Goal: Obtain resource: Obtain resource

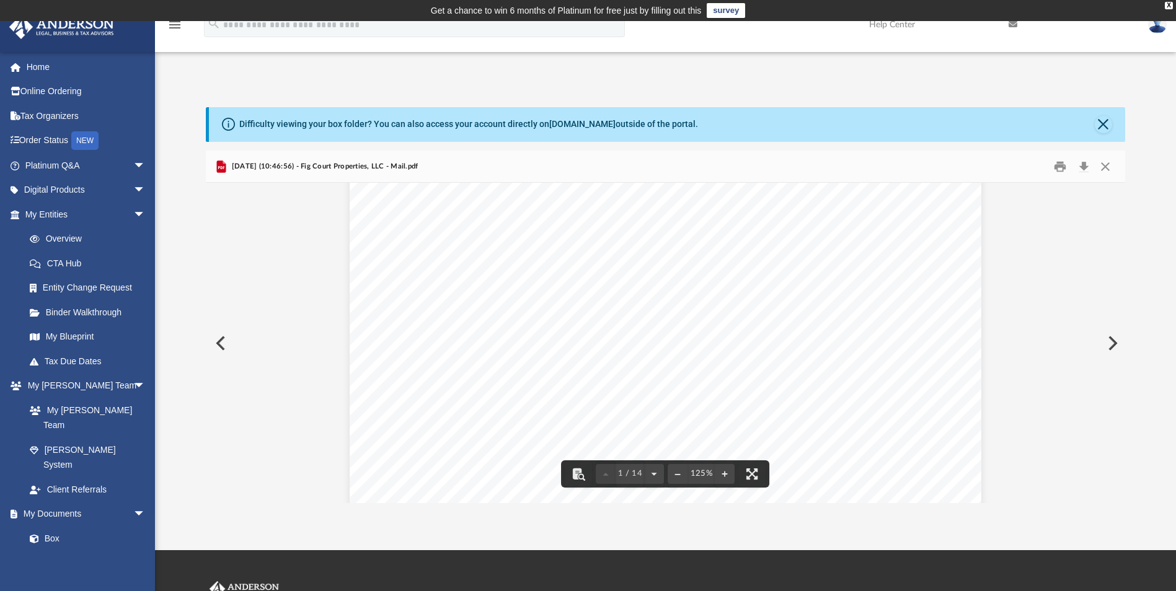
scroll to position [682, 0]
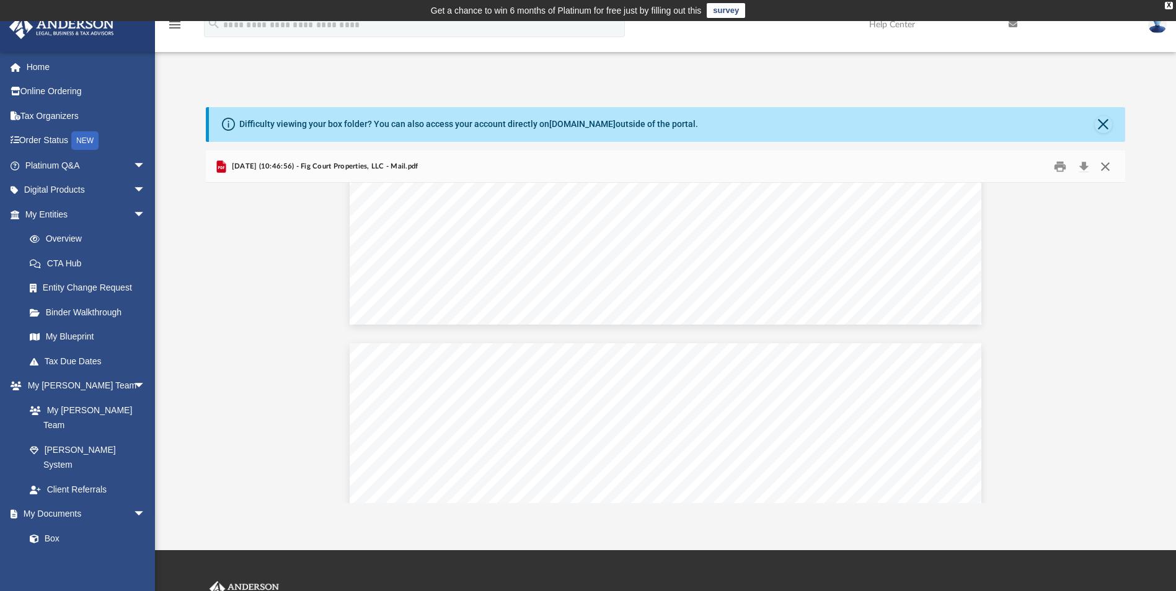
click at [1105, 165] on button "Close" at bounding box center [1105, 166] width 22 height 19
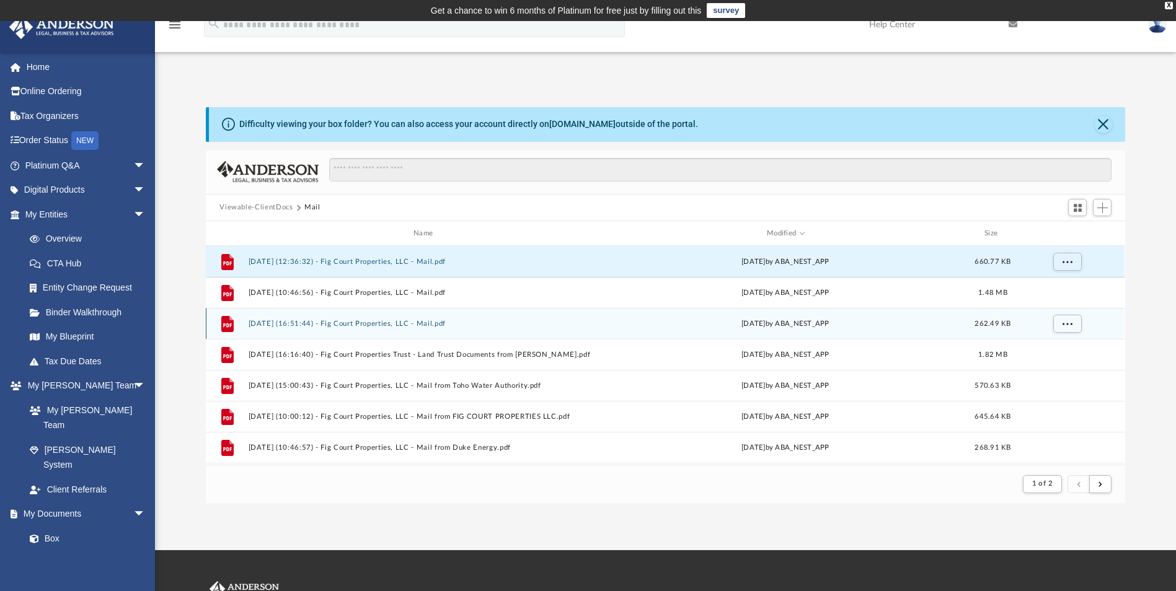
click at [436, 325] on button "2025.09.11 (16:51:44) - Fig Court Properties, LLC - Mail.pdf" at bounding box center [425, 324] width 354 height 8
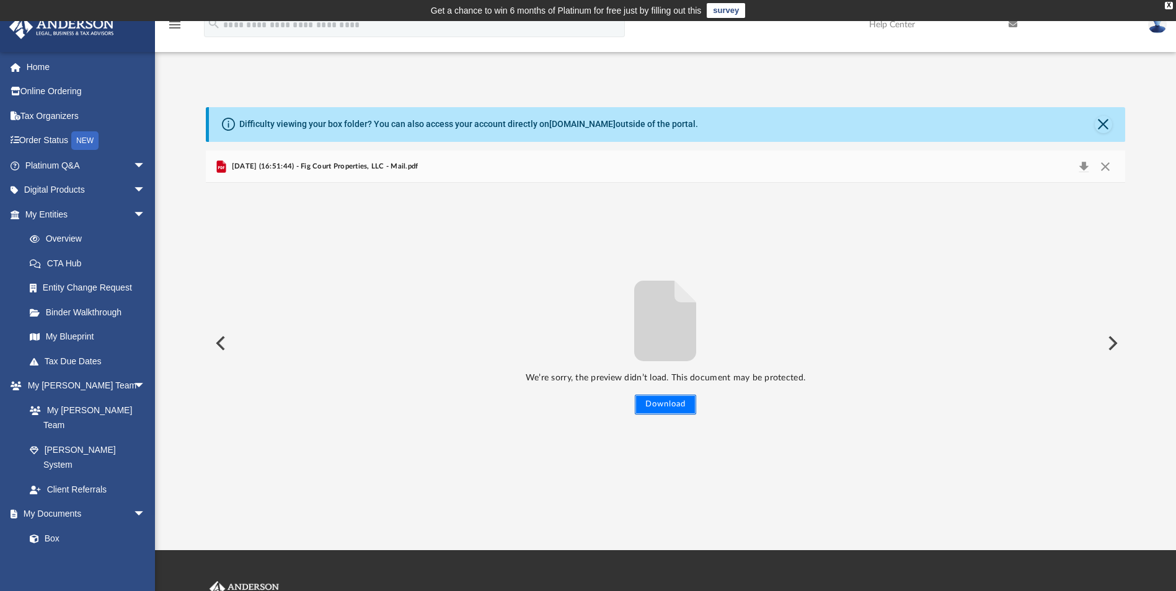
click at [665, 401] on button "Download" at bounding box center [665, 405] width 61 height 20
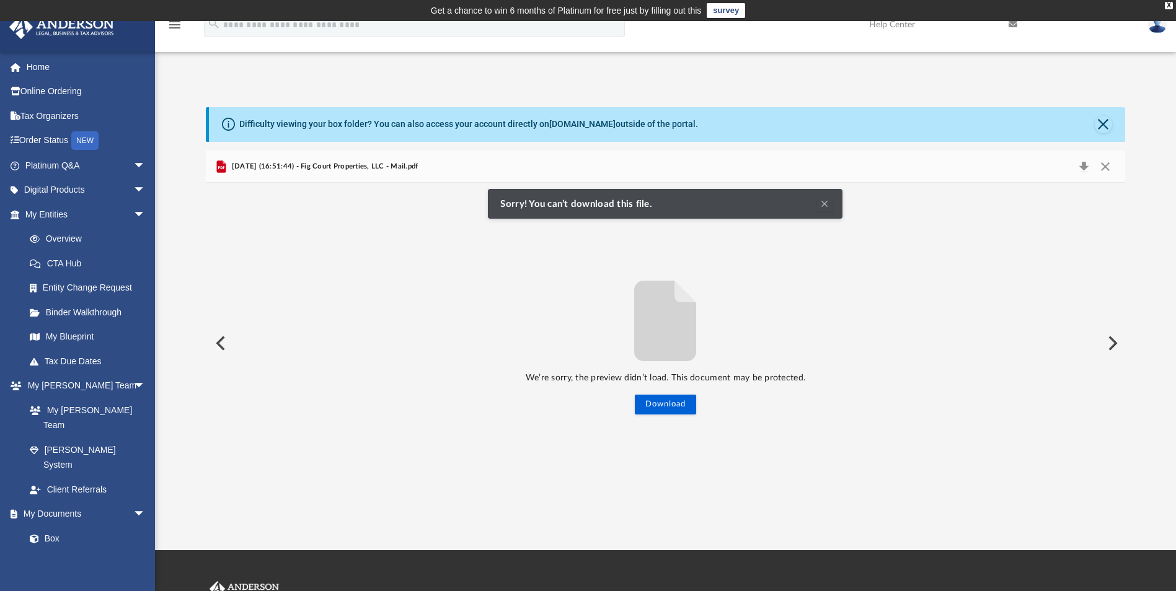
click at [828, 204] on button "Clear Notification" at bounding box center [824, 203] width 15 height 15
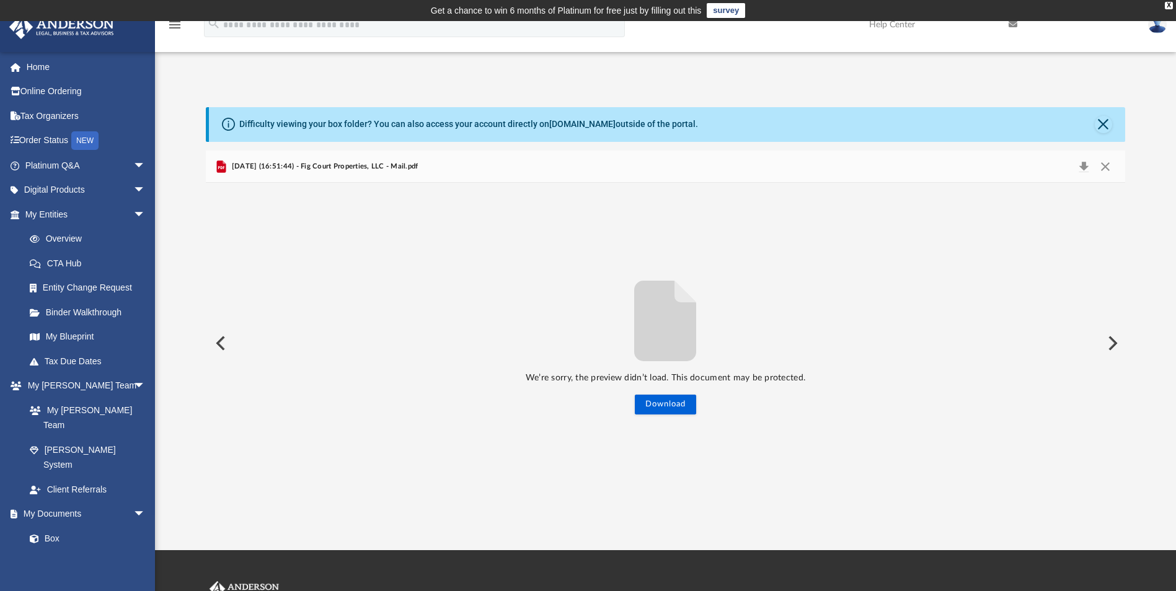
click at [224, 352] on button "Preview" at bounding box center [219, 343] width 27 height 35
click at [224, 343] on button "Preview" at bounding box center [219, 343] width 27 height 35
click at [1109, 168] on button "Close" at bounding box center [1105, 166] width 22 height 17
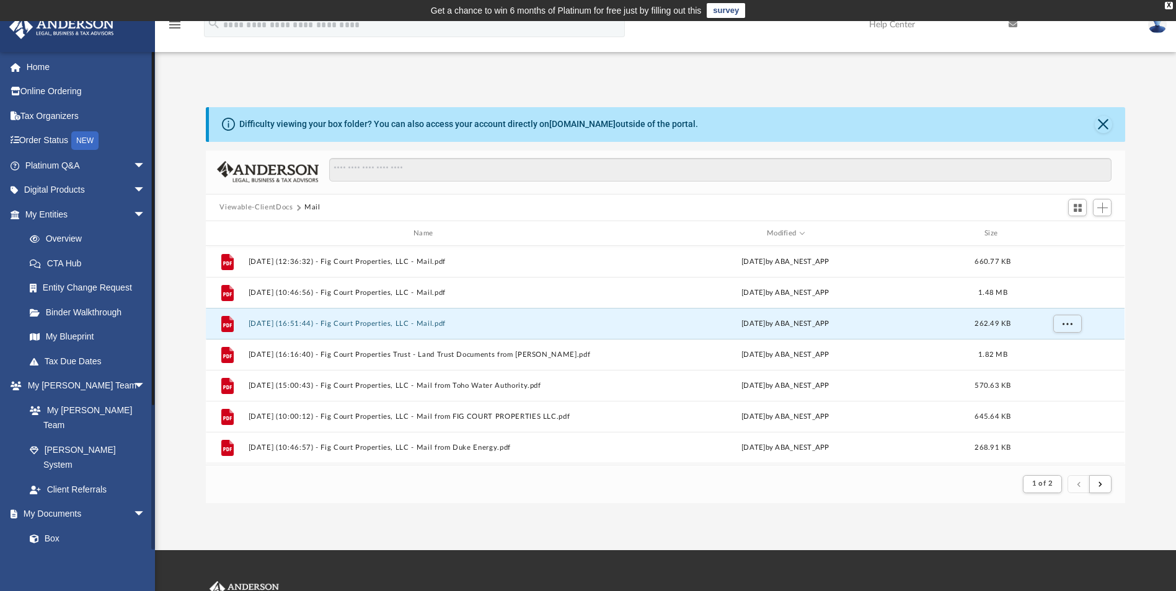
click at [73, 551] on link "Meeting Minutes" at bounding box center [90, 563] width 147 height 25
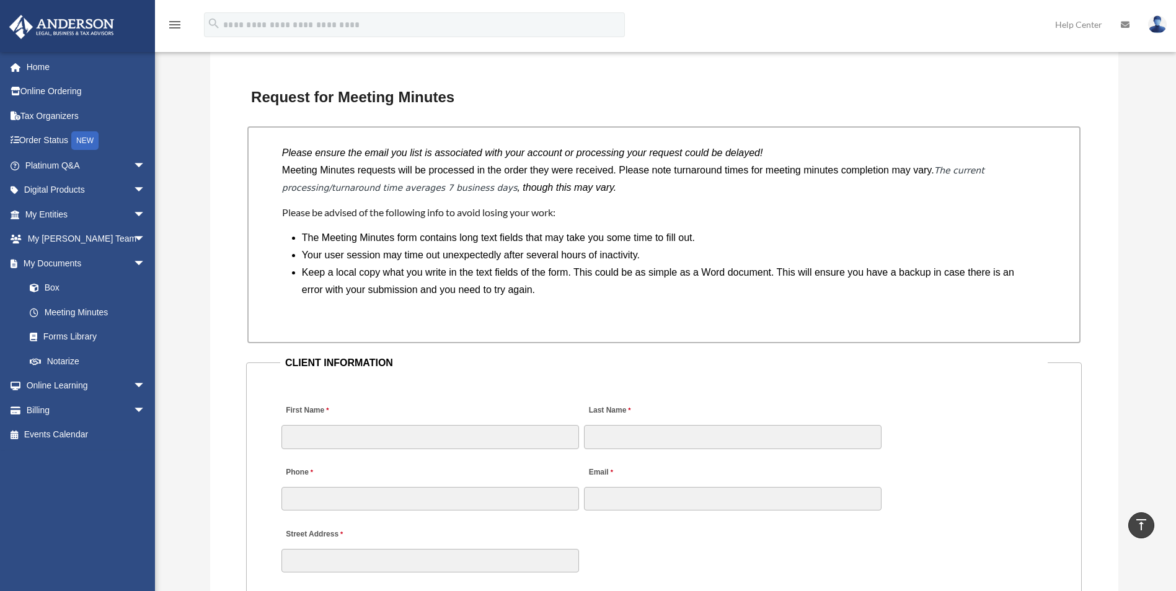
scroll to position [682, 0]
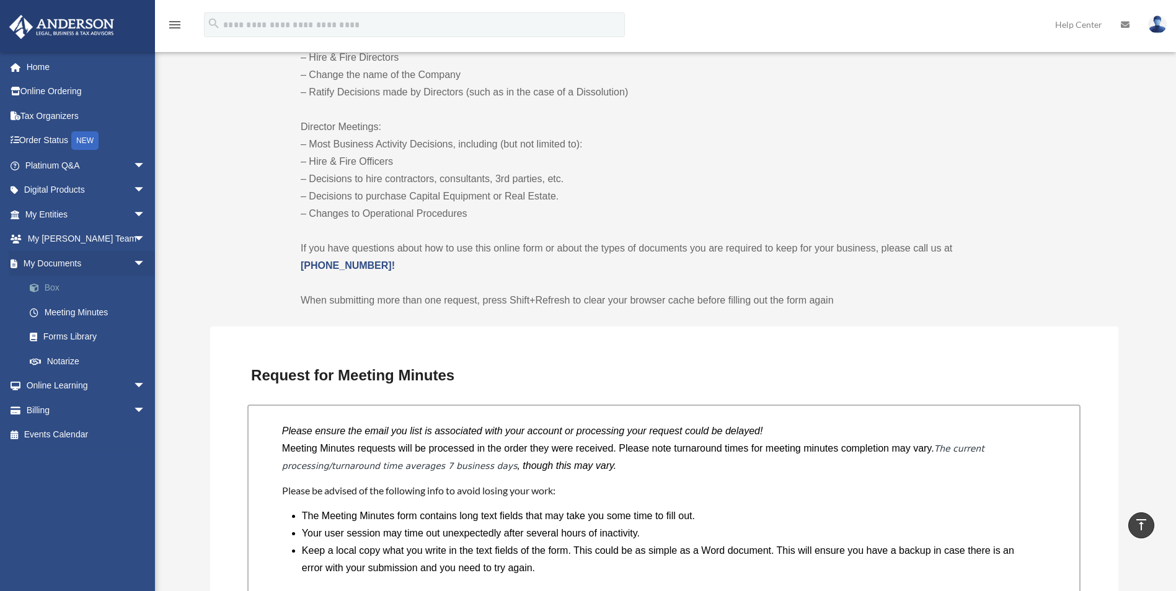
click at [56, 287] on link "Box" at bounding box center [90, 288] width 147 height 25
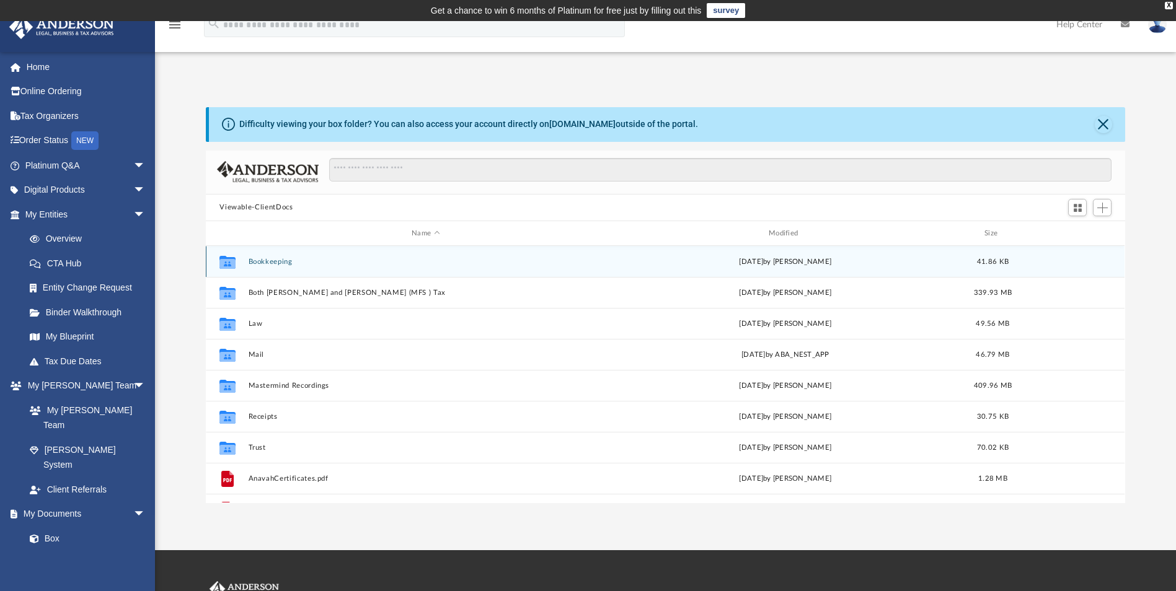
scroll to position [273, 910]
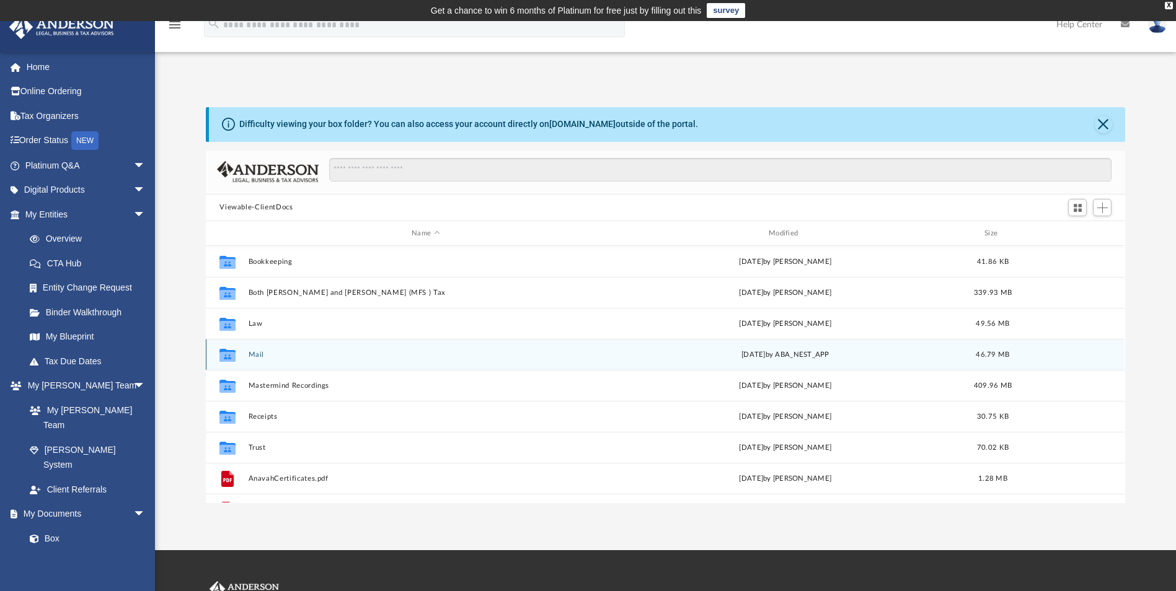
click at [255, 354] on button "Mail" at bounding box center [425, 355] width 354 height 8
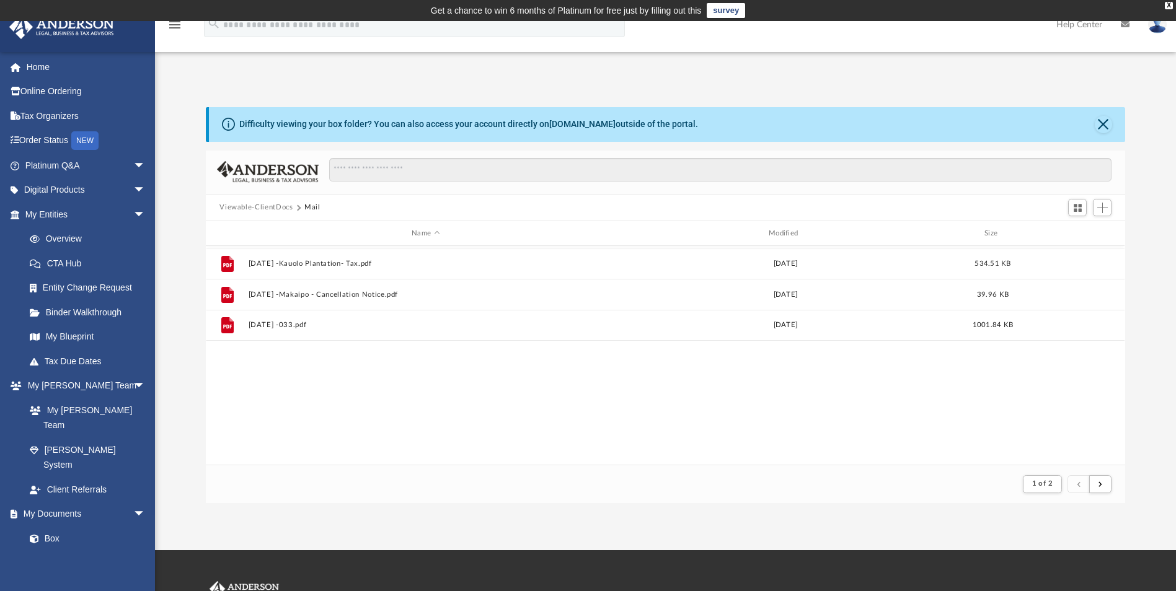
scroll to position [0, 0]
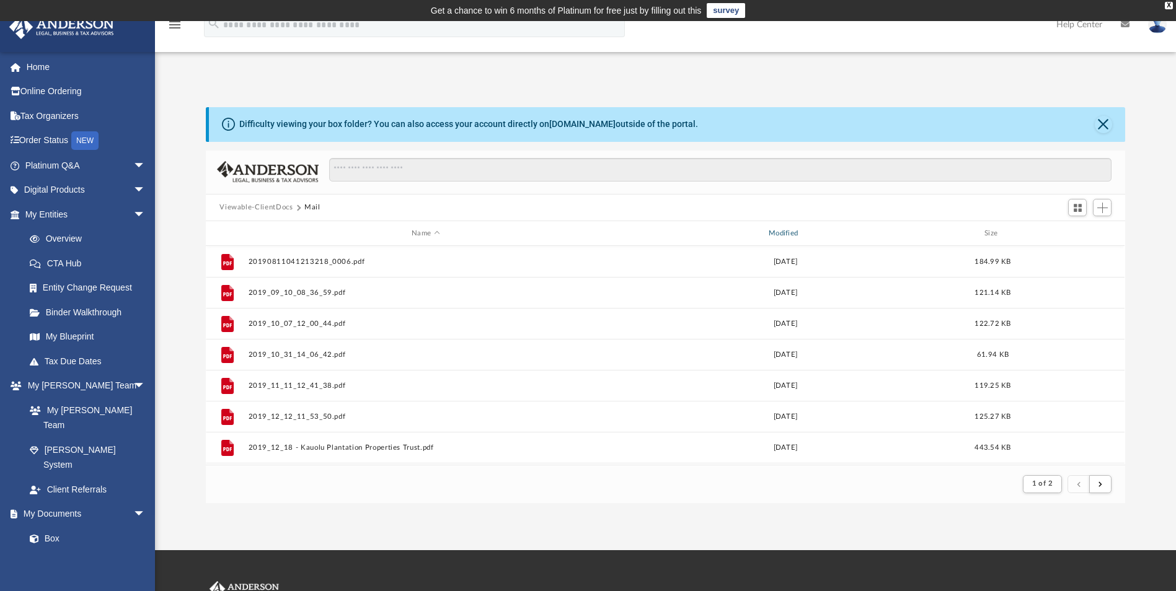
click at [791, 232] on div "Modified" at bounding box center [785, 233] width 354 height 11
click at [789, 233] on div "Modified" at bounding box center [785, 233] width 354 height 11
click at [776, 231] on div "Modified" at bounding box center [785, 233] width 354 height 11
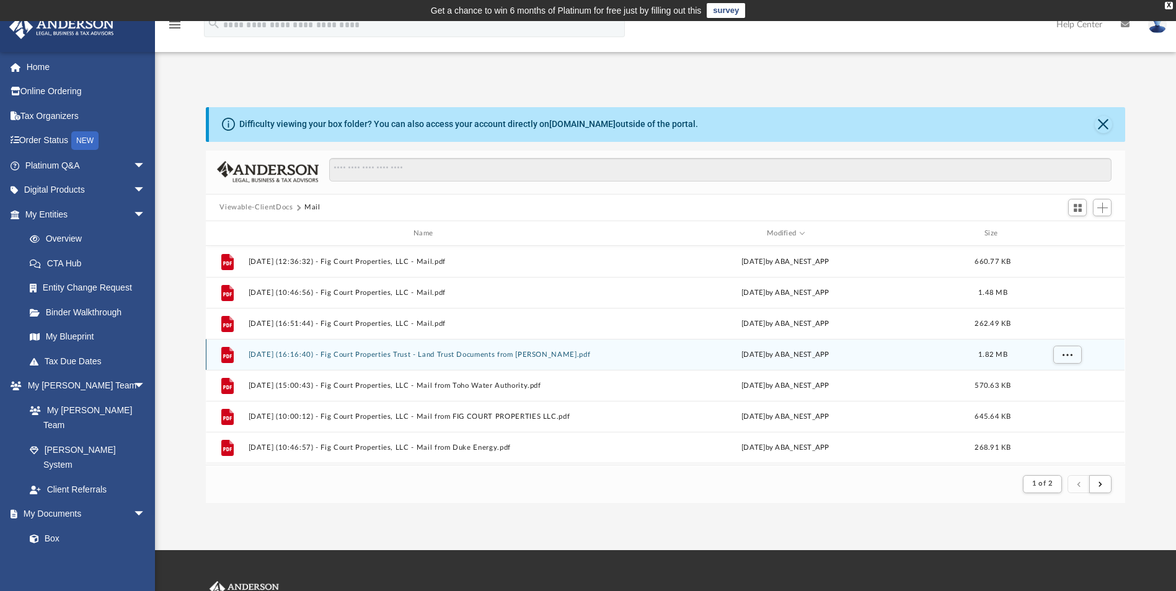
click at [527, 353] on button "2025.08.28 (16:16:40) - Fig Court Properties Trust - Land Trust Documents from …" at bounding box center [425, 355] width 354 height 8
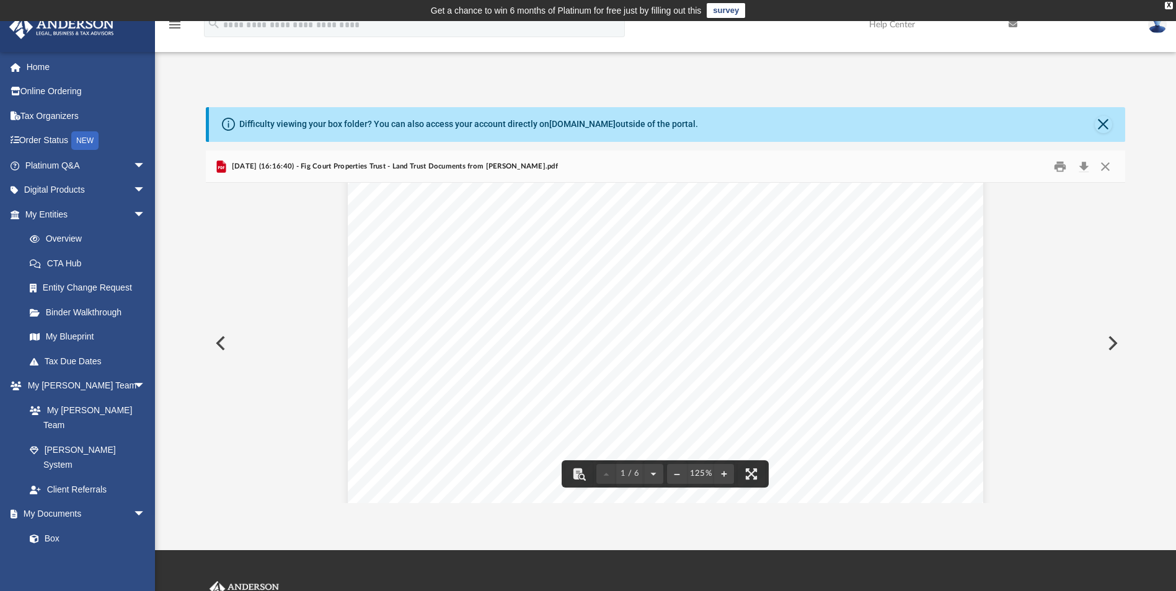
scroll to position [434, 0]
